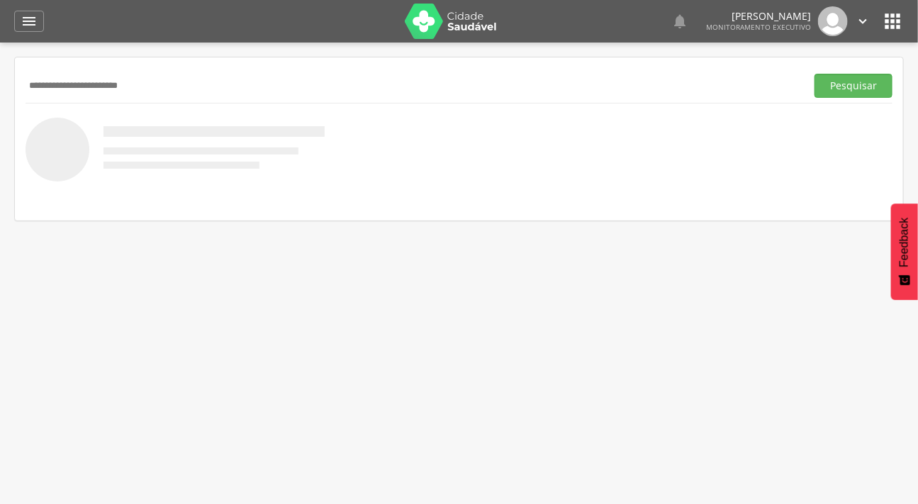
type input "**********"
click at [814, 74] on button "Pesquisar" at bounding box center [853, 86] width 78 height 24
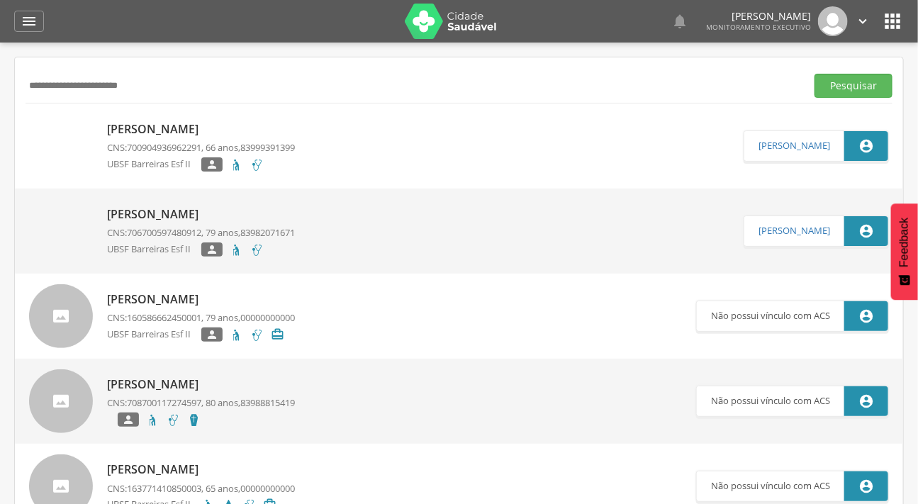
click at [158, 126] on p "[PERSON_NAME]" at bounding box center [201, 129] width 188 height 16
type input "**********"
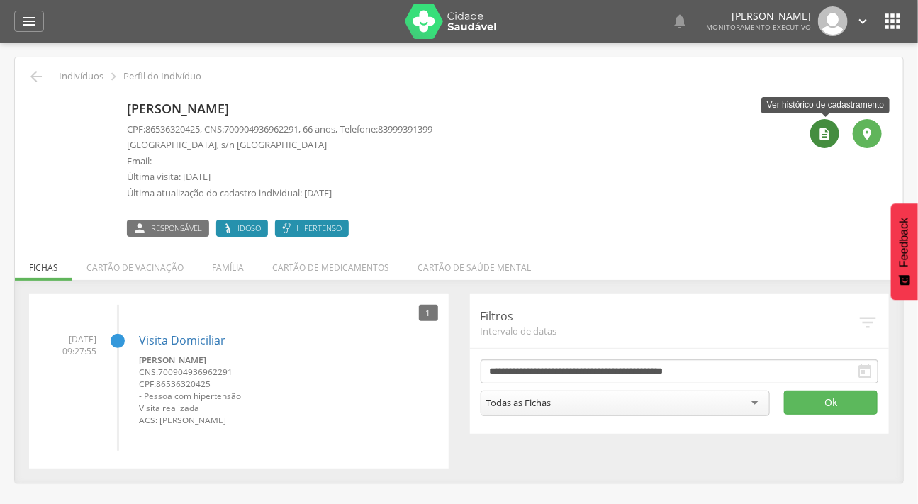
click at [815, 131] on div "" at bounding box center [824, 133] width 29 height 29
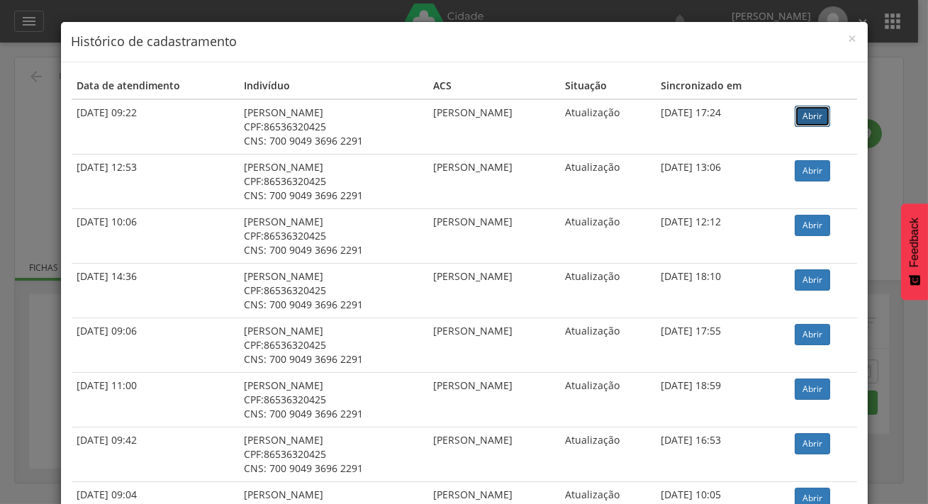
click at [807, 111] on link "Abrir" at bounding box center [811, 116] width 35 height 21
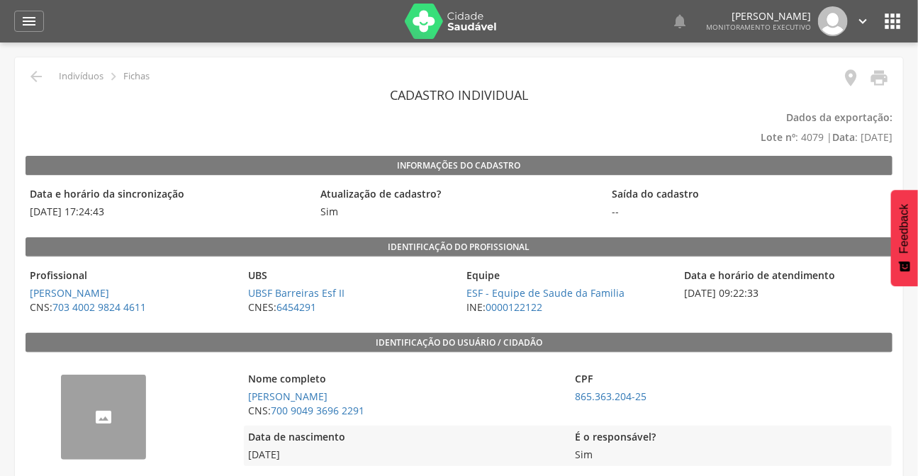
scroll to position [64, 0]
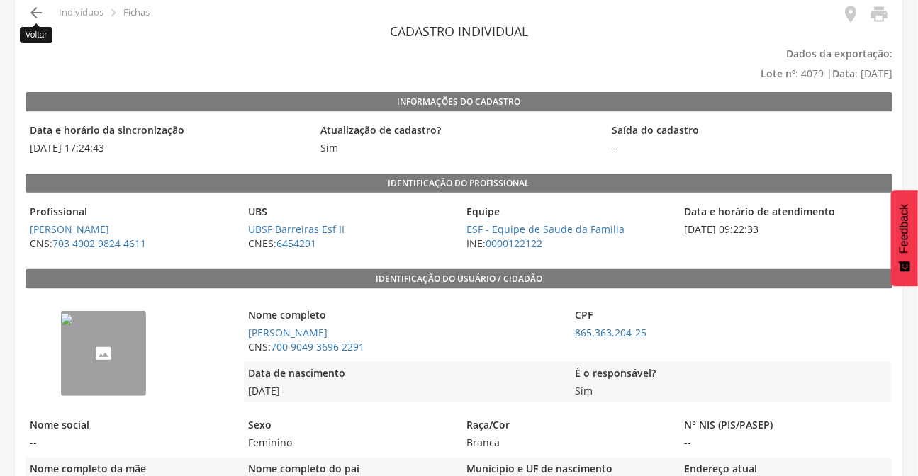
click at [35, 11] on icon "" at bounding box center [36, 12] width 17 height 17
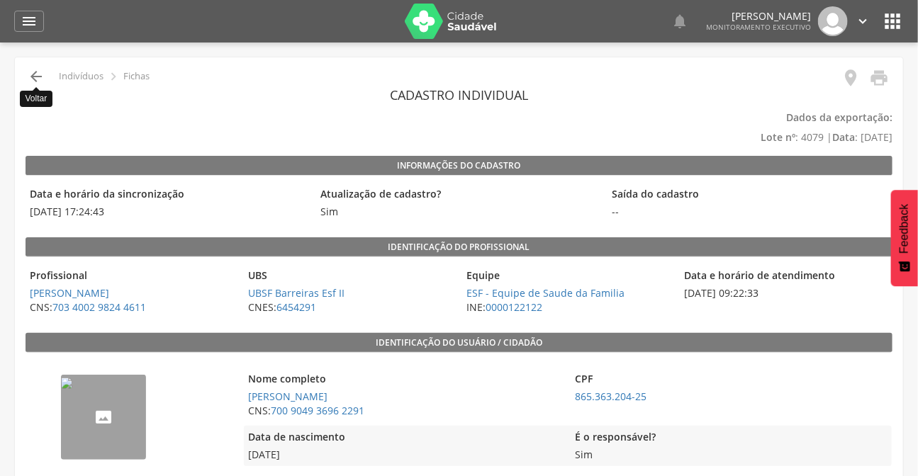
click at [35, 78] on icon "" at bounding box center [36, 76] width 17 height 17
click at [30, 79] on icon "" at bounding box center [36, 76] width 17 height 17
click at [35, 76] on icon "" at bounding box center [36, 76] width 17 height 17
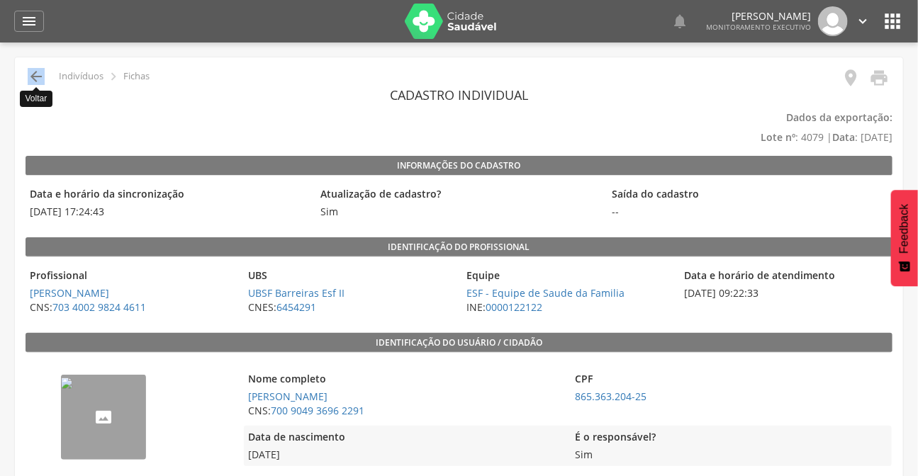
click at [35, 76] on icon "" at bounding box center [36, 76] width 17 height 17
click at [35, 70] on icon "" at bounding box center [36, 76] width 17 height 17
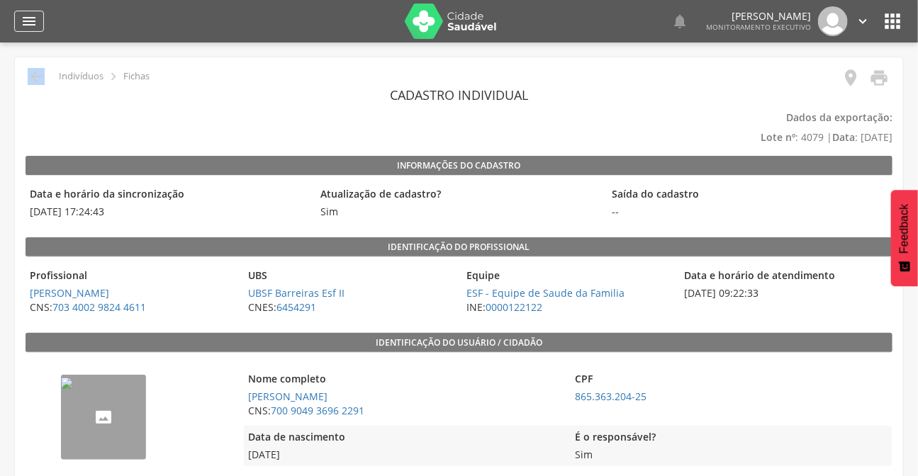
click at [28, 21] on icon "" at bounding box center [29, 21] width 17 height 17
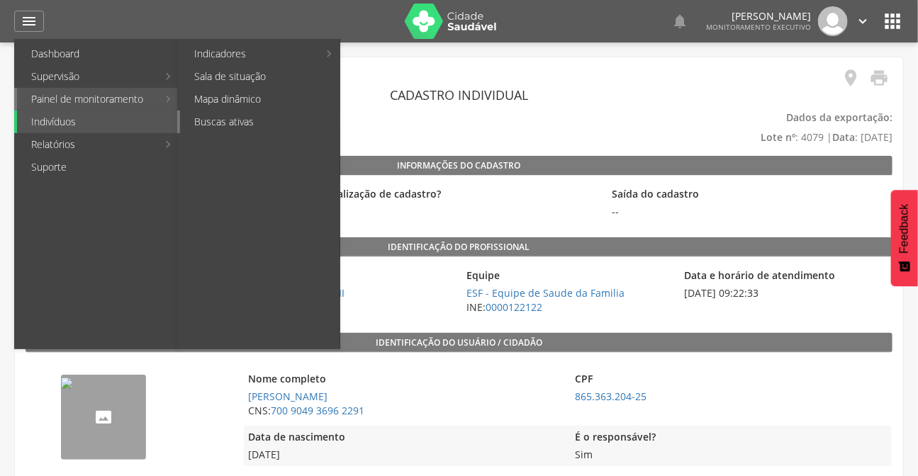
click at [330, 113] on link "Buscas ativas" at bounding box center [259, 122] width 159 height 23
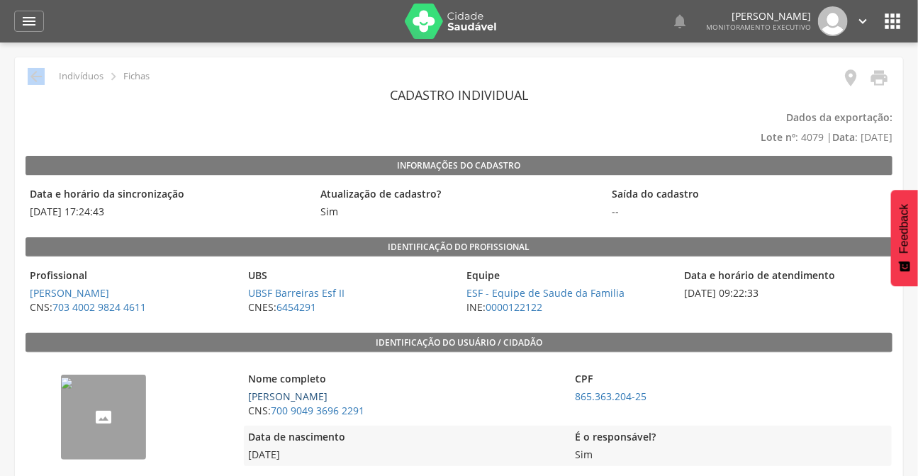
click at [274, 394] on link "[PERSON_NAME]" at bounding box center [287, 396] width 79 height 13
type input "**********"
